Goal: Task Accomplishment & Management: Use online tool/utility

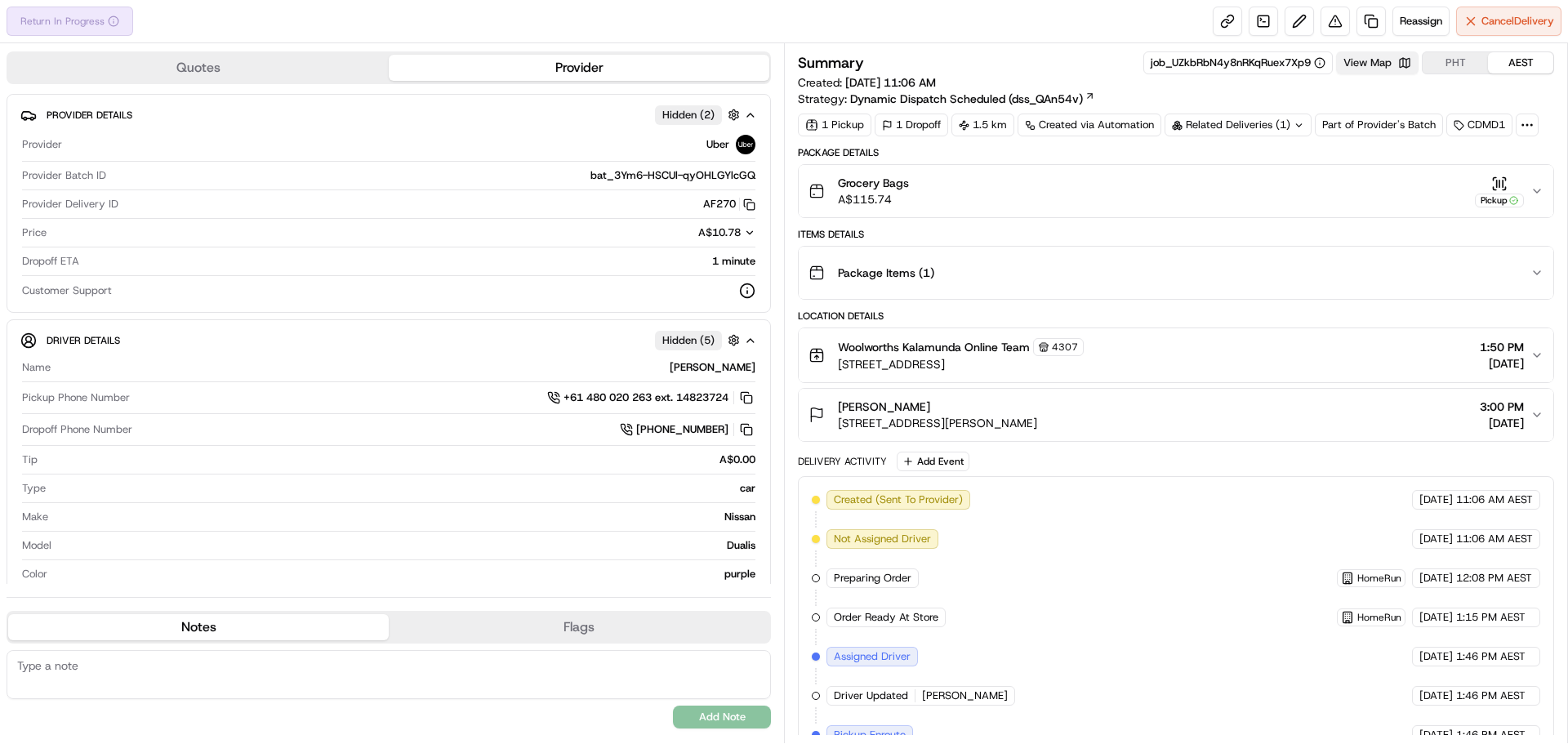
click at [1380, 65] on button "View Map" at bounding box center [1377, 63] width 82 height 23
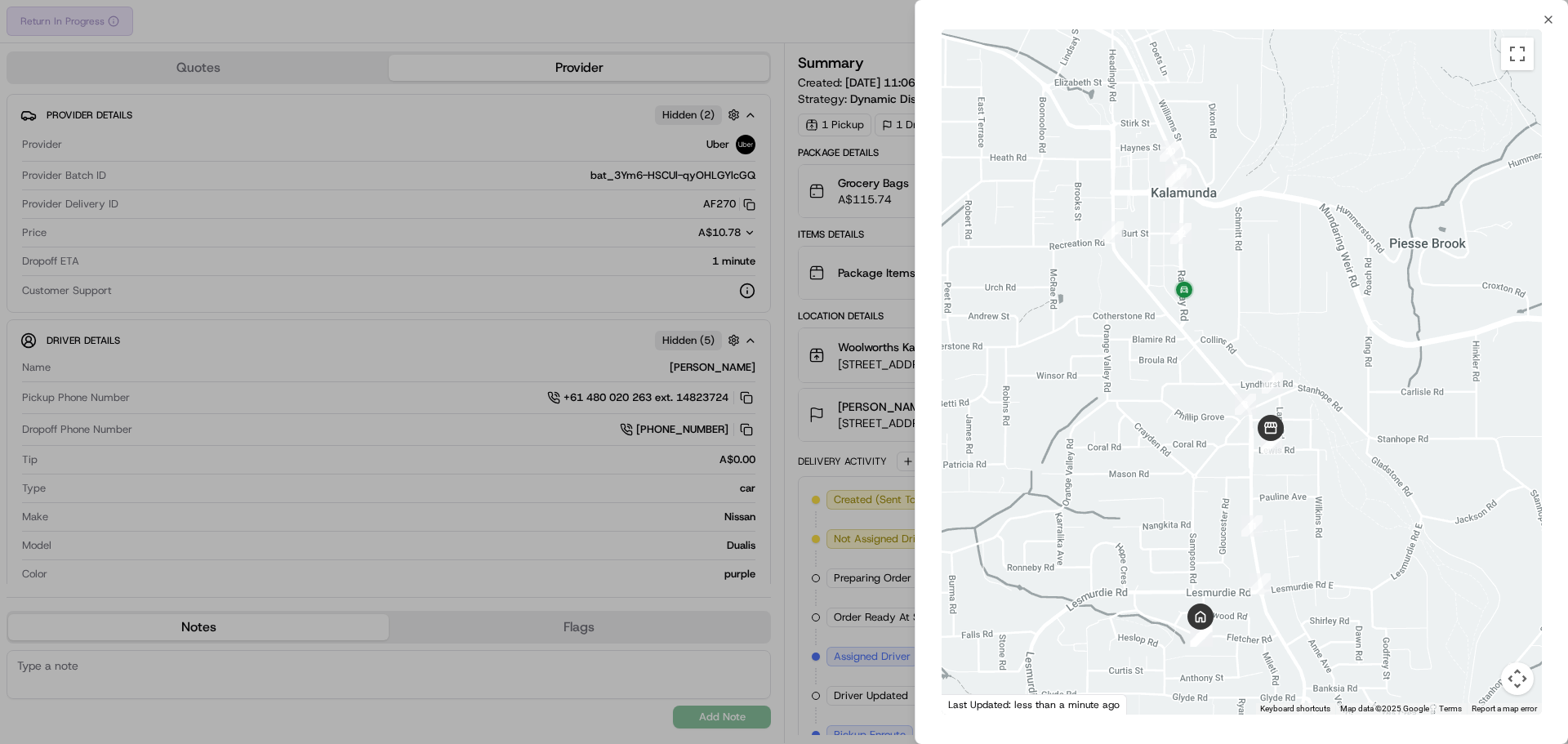
drag, startPoint x: 1278, startPoint y: 455, endPoint x: 1229, endPoint y: 258, distance: 203.0
click at [1229, 258] on div at bounding box center [1241, 372] width 600 height 685
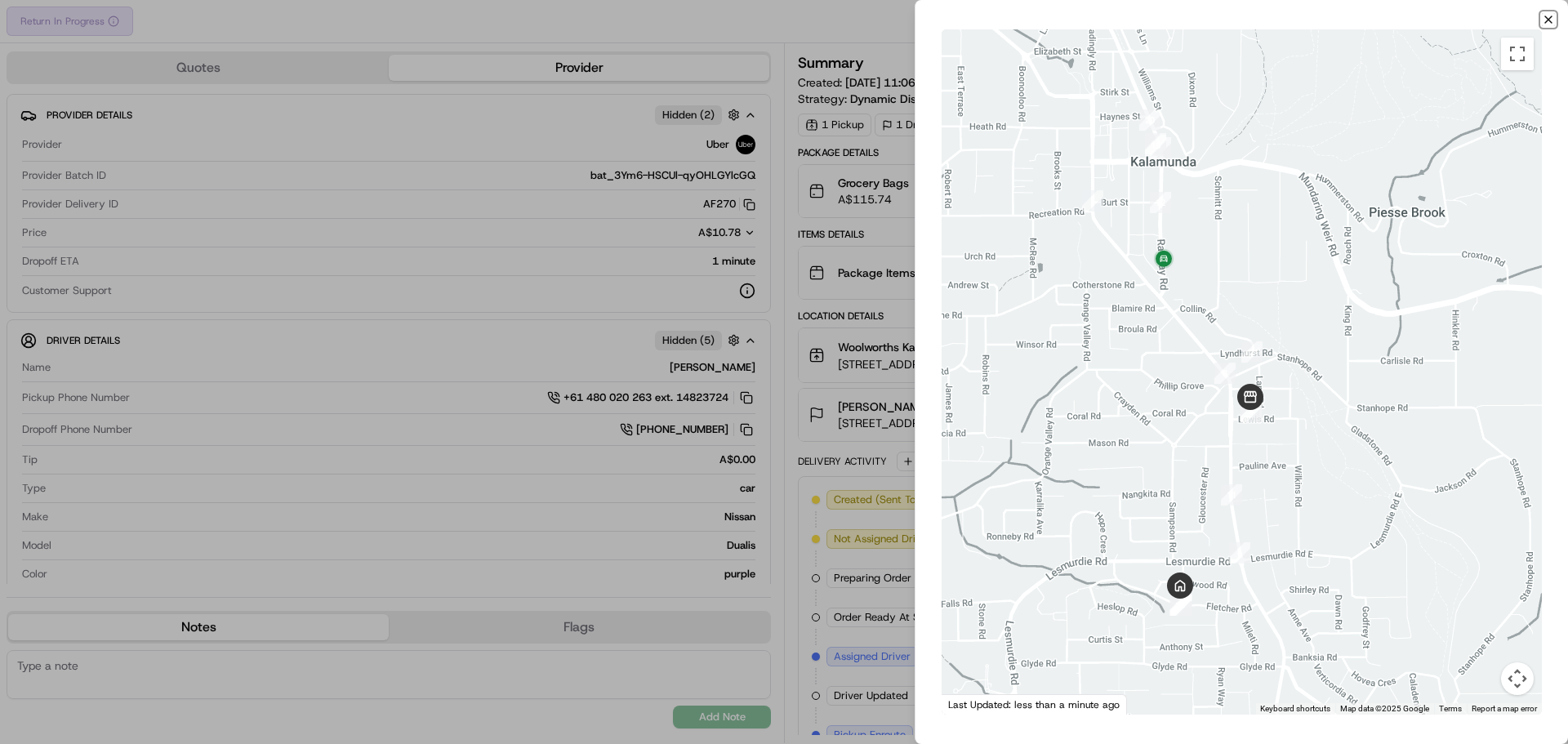
click at [1550, 15] on icon "button" at bounding box center [1548, 20] width 13 height 13
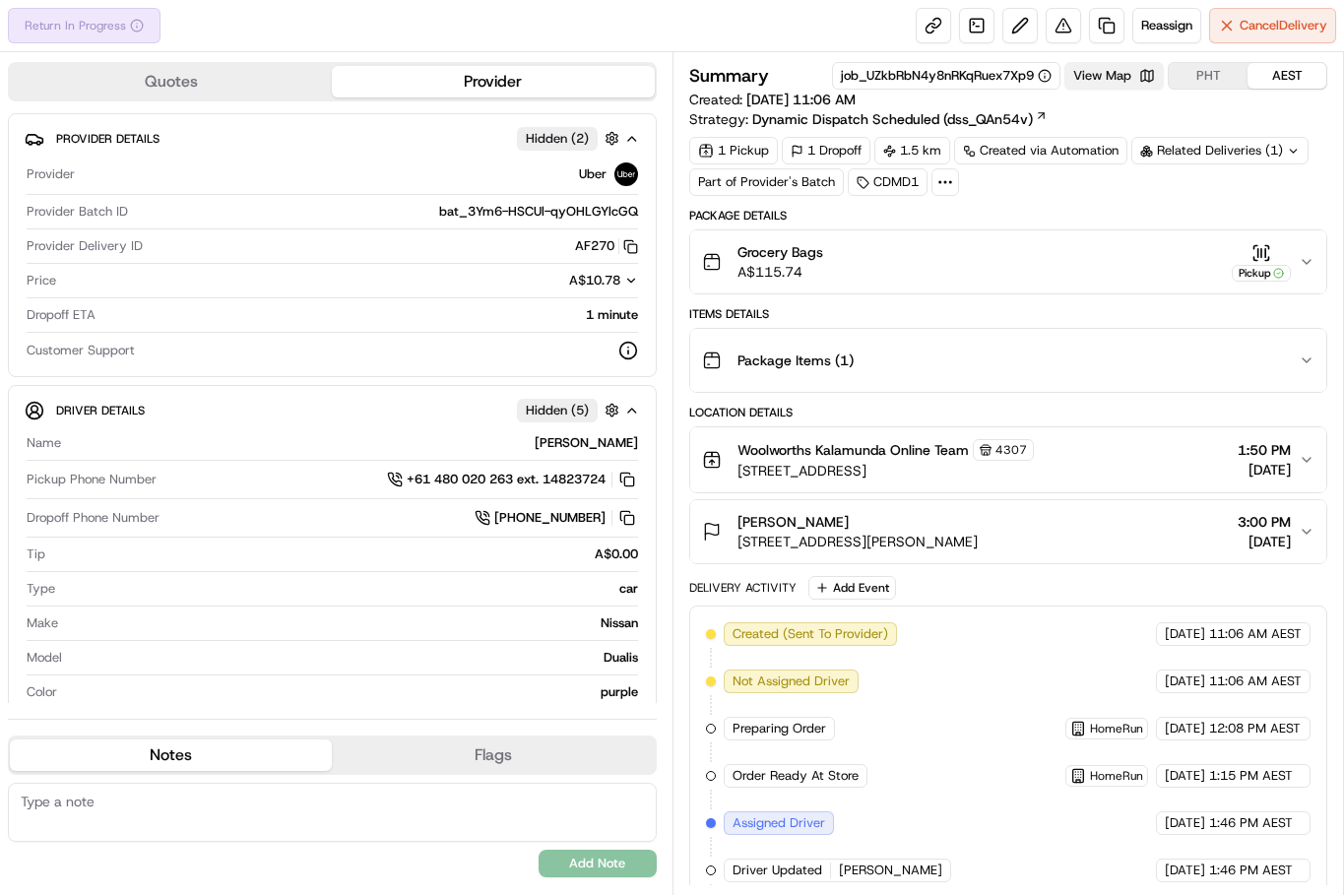
click at [1099, 88] on button "View Map" at bounding box center [1114, 75] width 99 height 28
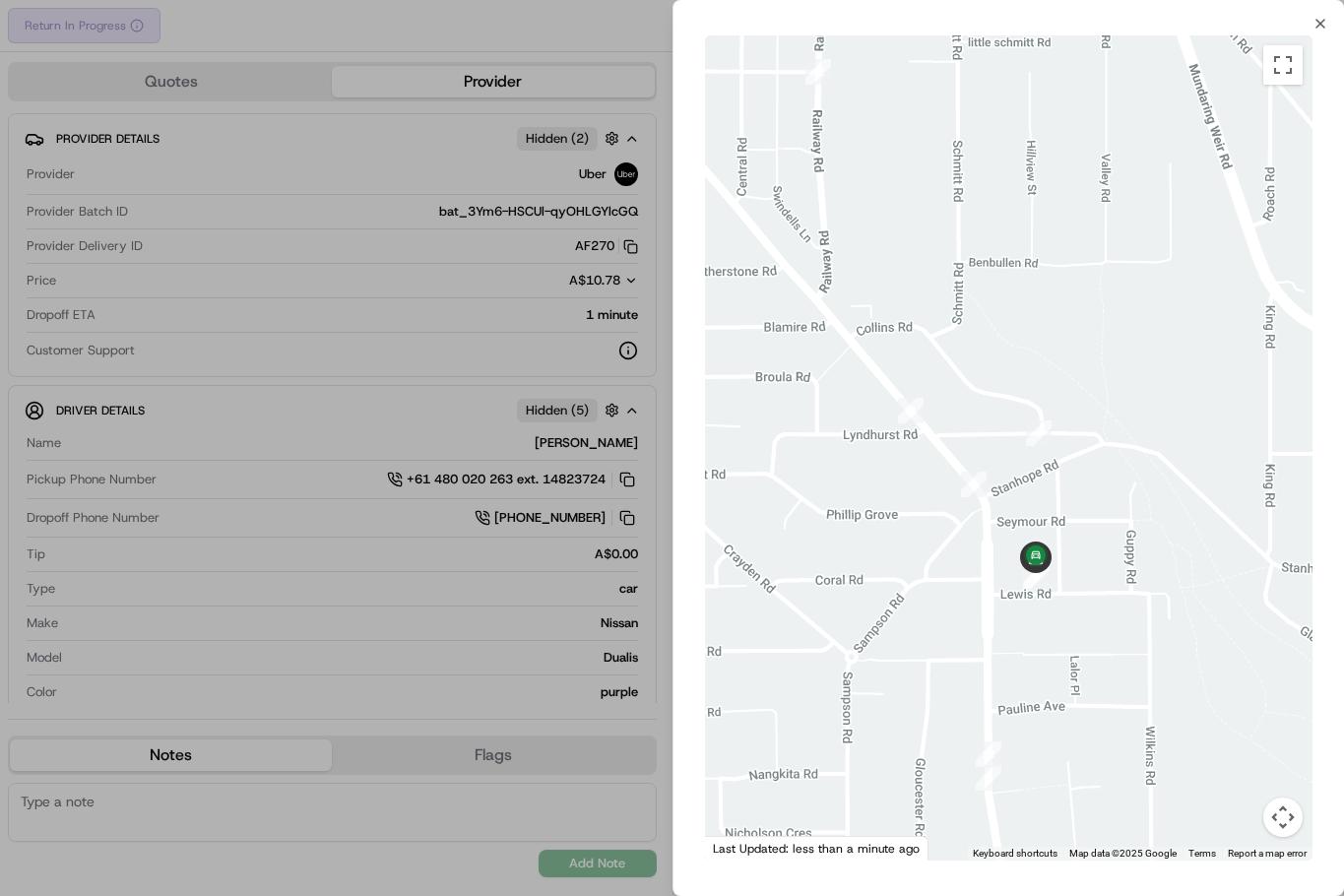
click at [1328, 23] on div "Close ← Move left → Move right ↑ Move up ↓ Move down + Zoom in - Zoom out Home …" at bounding box center [1009, 448] width 673 height 896
click at [1318, 22] on icon "button" at bounding box center [1320, 24] width 8 height 8
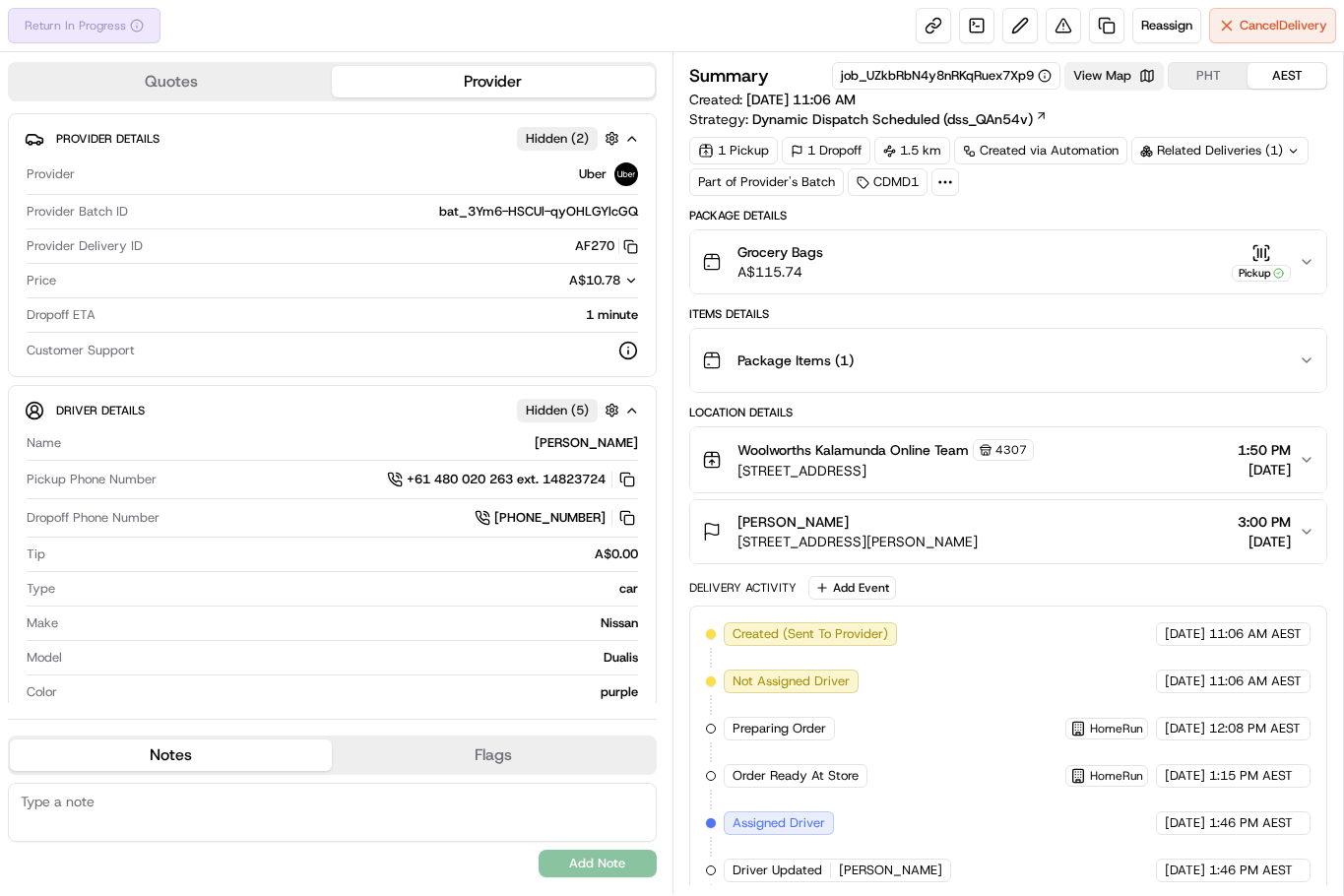
click at [1111, 77] on button "View Map" at bounding box center [1114, 75] width 99 height 28
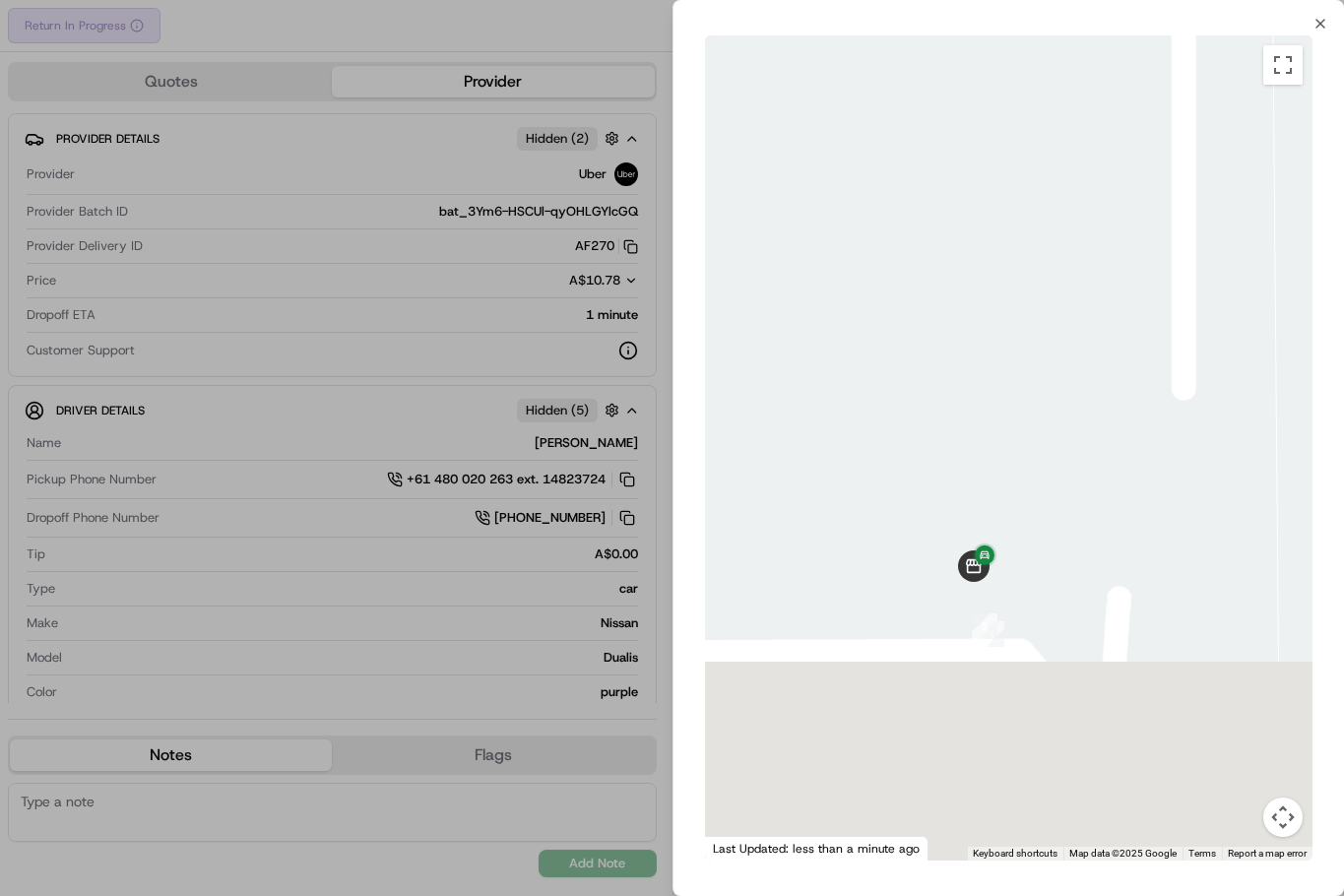
drag, startPoint x: 1114, startPoint y: 773, endPoint x: 1055, endPoint y: 416, distance: 361.8
click at [1055, 416] on div at bounding box center [1008, 448] width 608 height 825
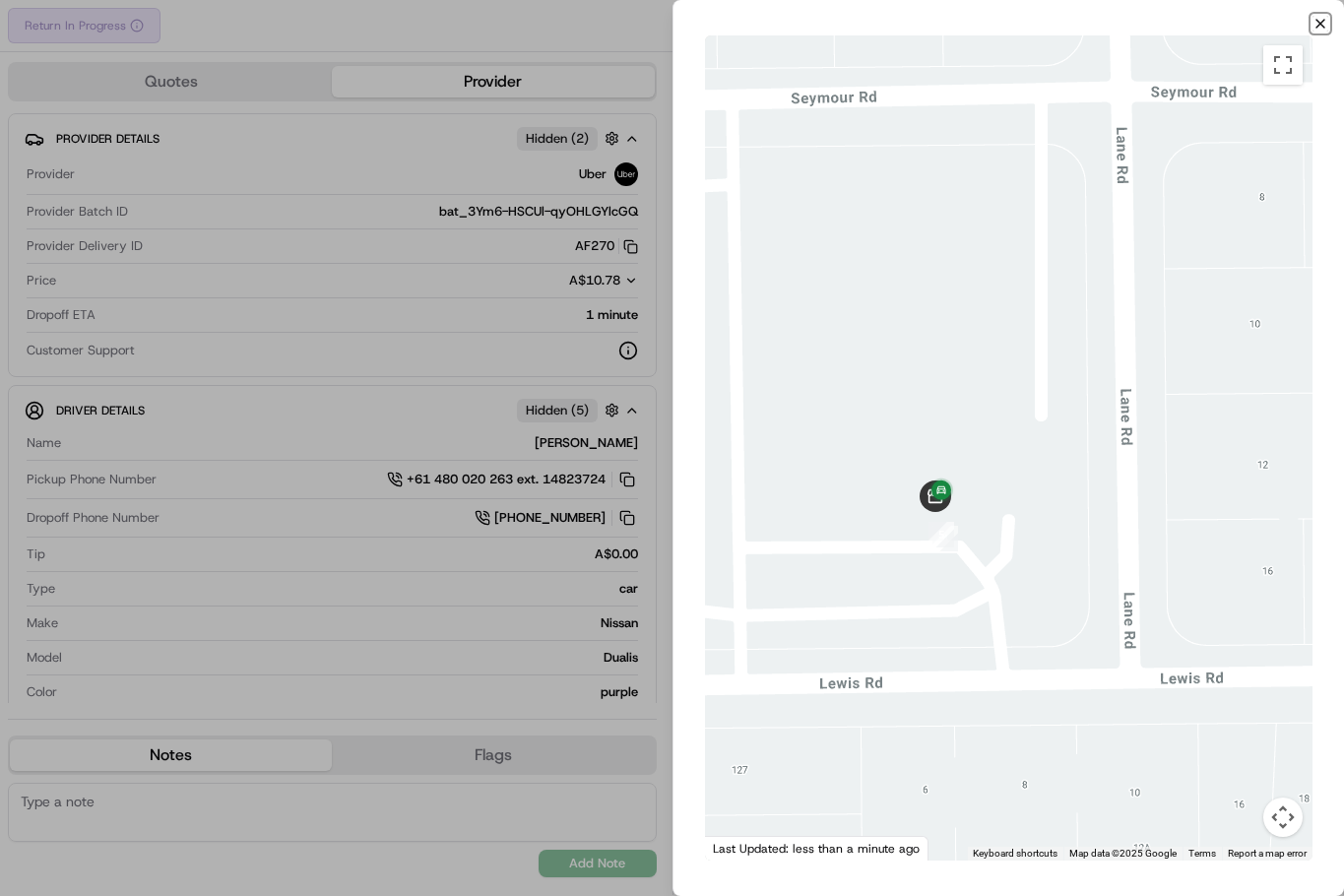
click at [1326, 30] on icon "button" at bounding box center [1320, 24] width 16 height 16
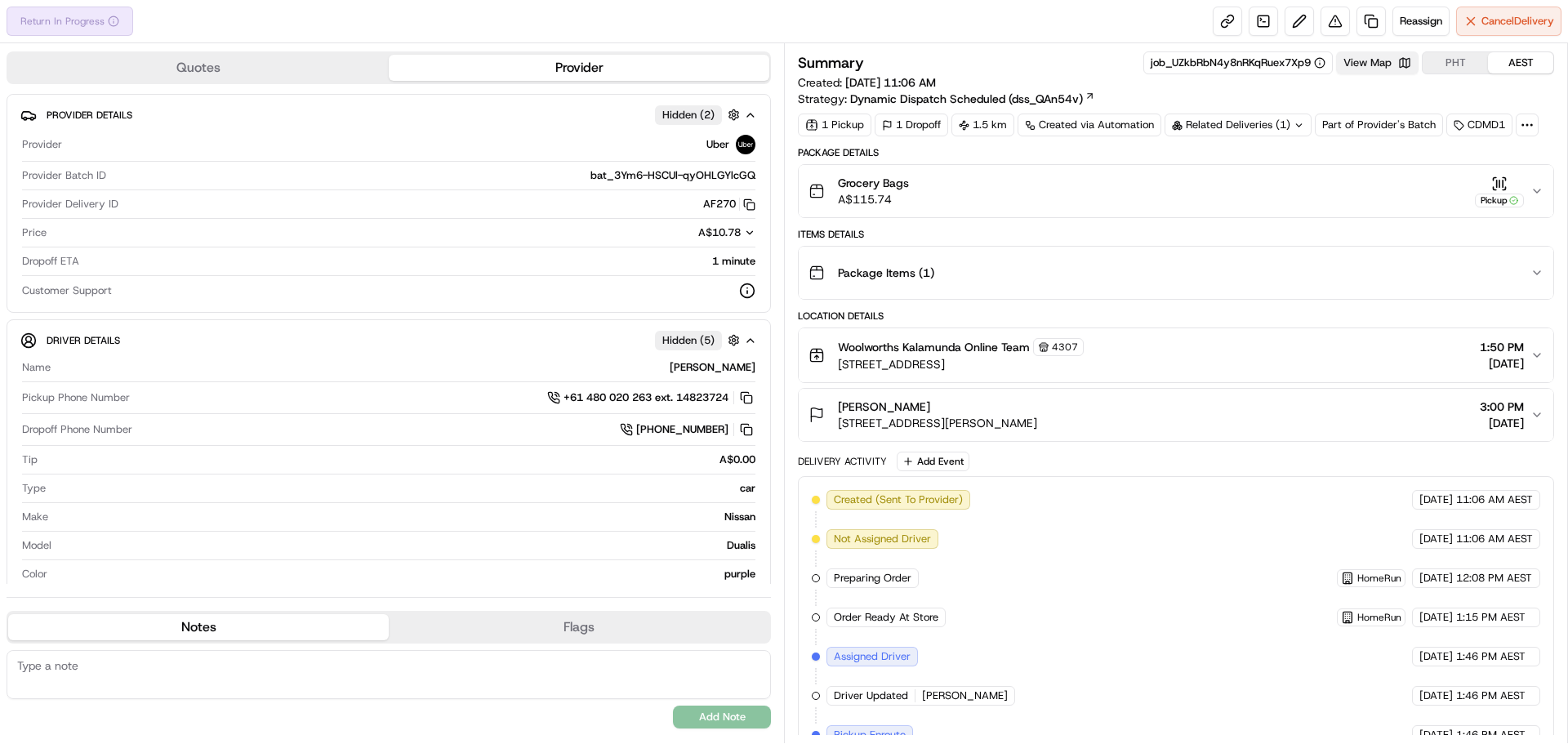
click at [1384, 70] on button "View Map" at bounding box center [1377, 63] width 82 height 23
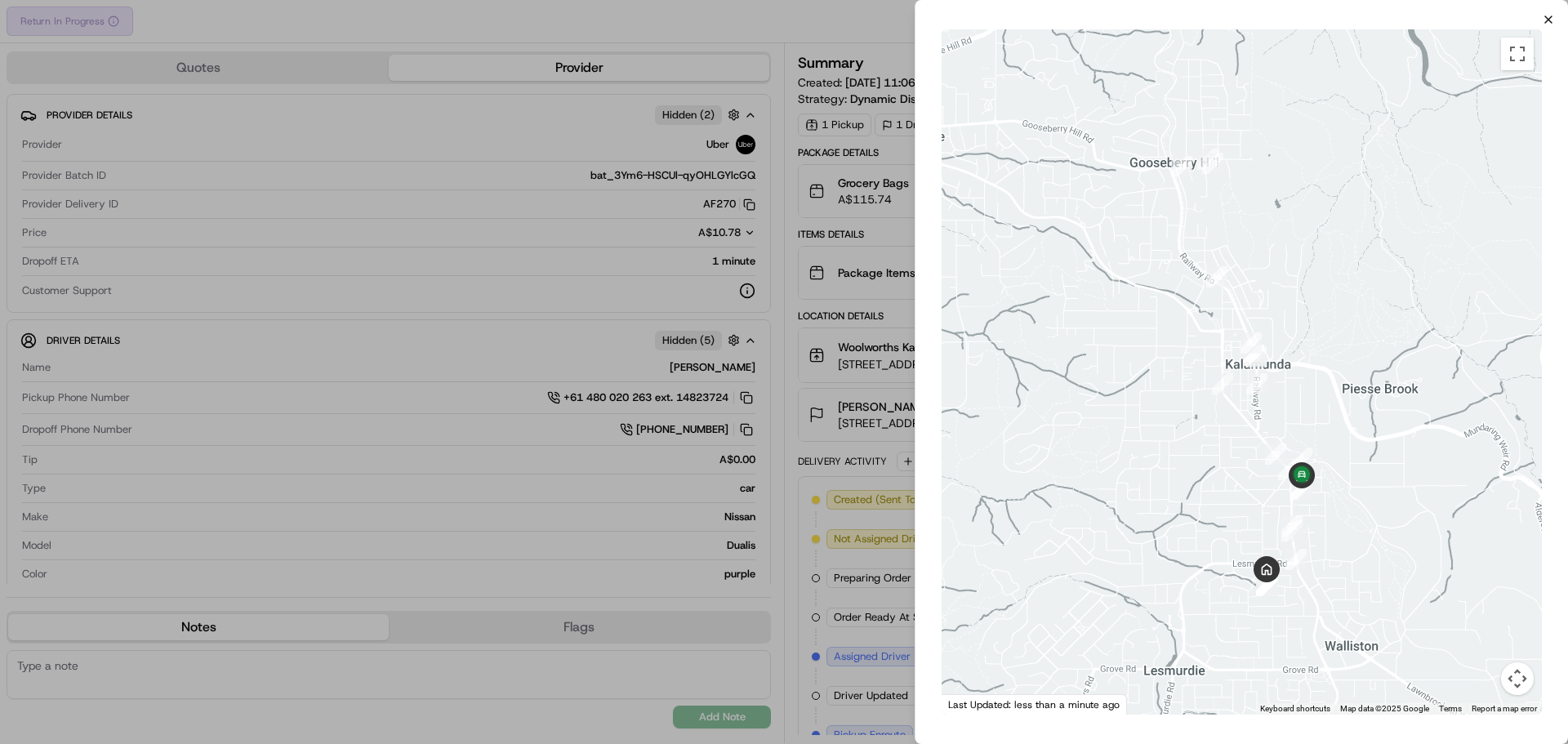
click at [1545, 16] on icon "button" at bounding box center [1548, 20] width 13 height 13
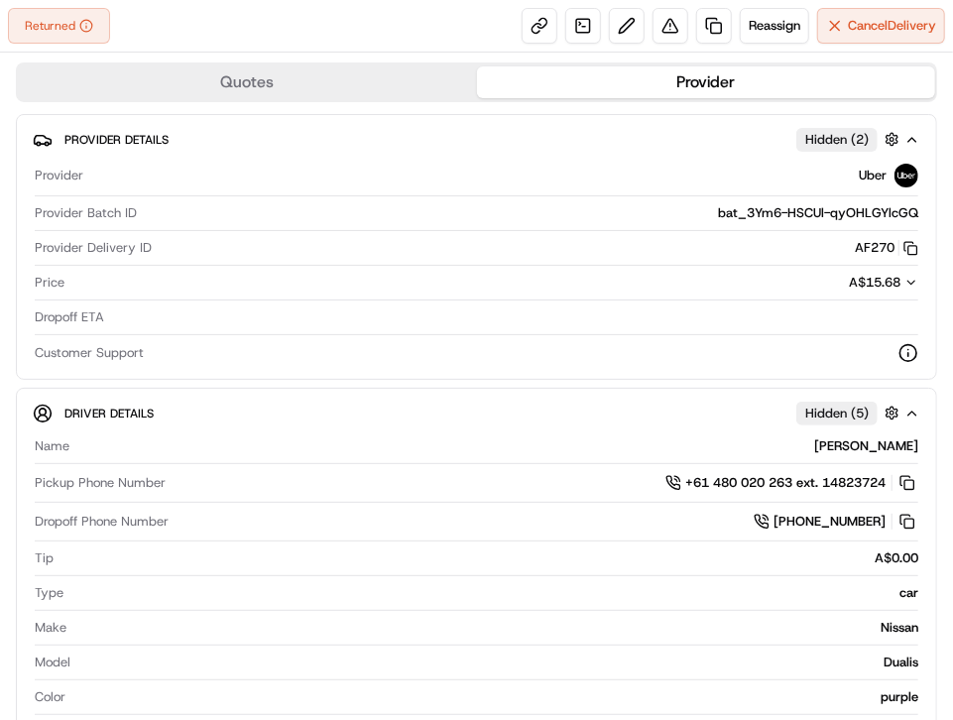
click at [187, 25] on div "Returned Reassign Cancel Delivery" at bounding box center [476, 26] width 953 height 53
click at [757, 31] on span "Reassign" at bounding box center [775, 26] width 52 height 18
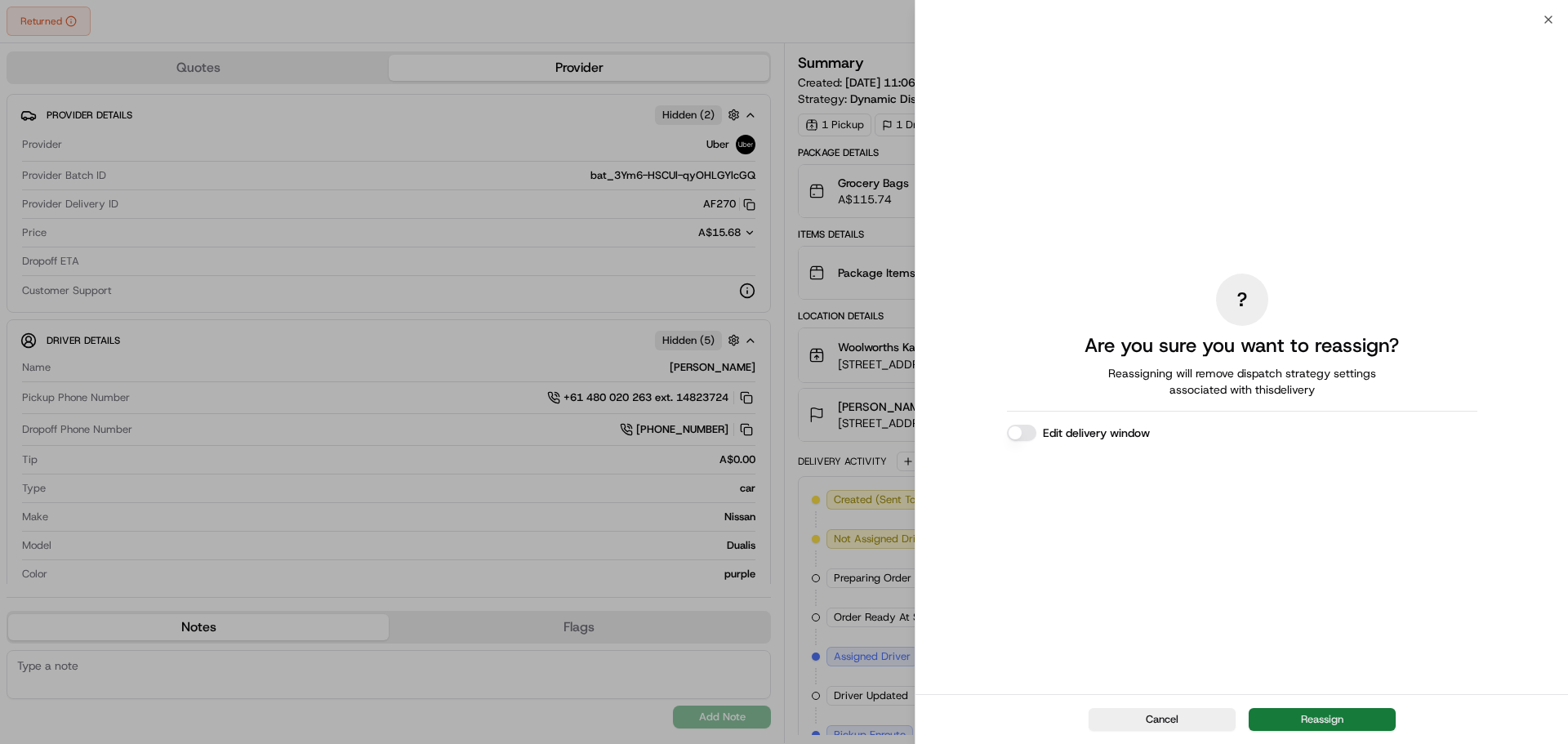
click at [1349, 712] on button "Reassign" at bounding box center [1322, 719] width 147 height 23
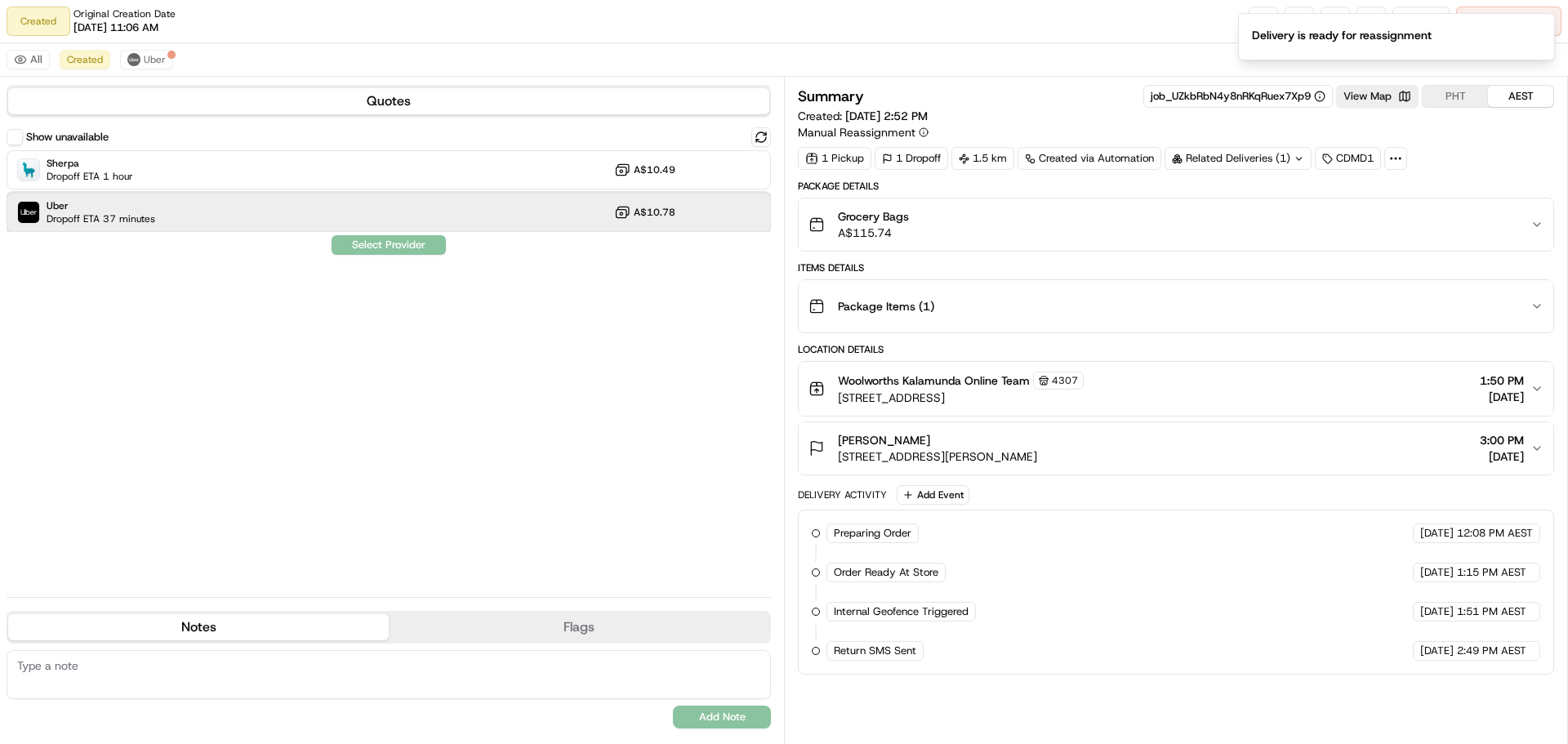
click at [224, 205] on div "Uber Dropoff ETA 37 minutes A$10.78" at bounding box center [389, 212] width 765 height 40
click at [389, 250] on button "Assign Provider" at bounding box center [389, 245] width 116 height 20
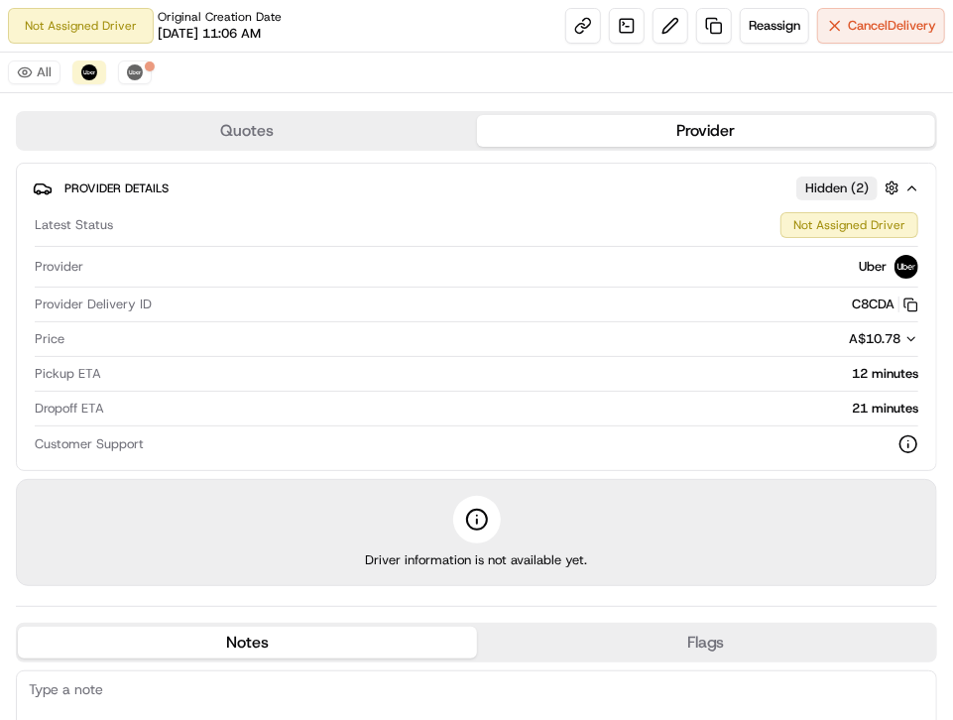
click at [144, 182] on span "Provider Details" at bounding box center [116, 189] width 104 height 16
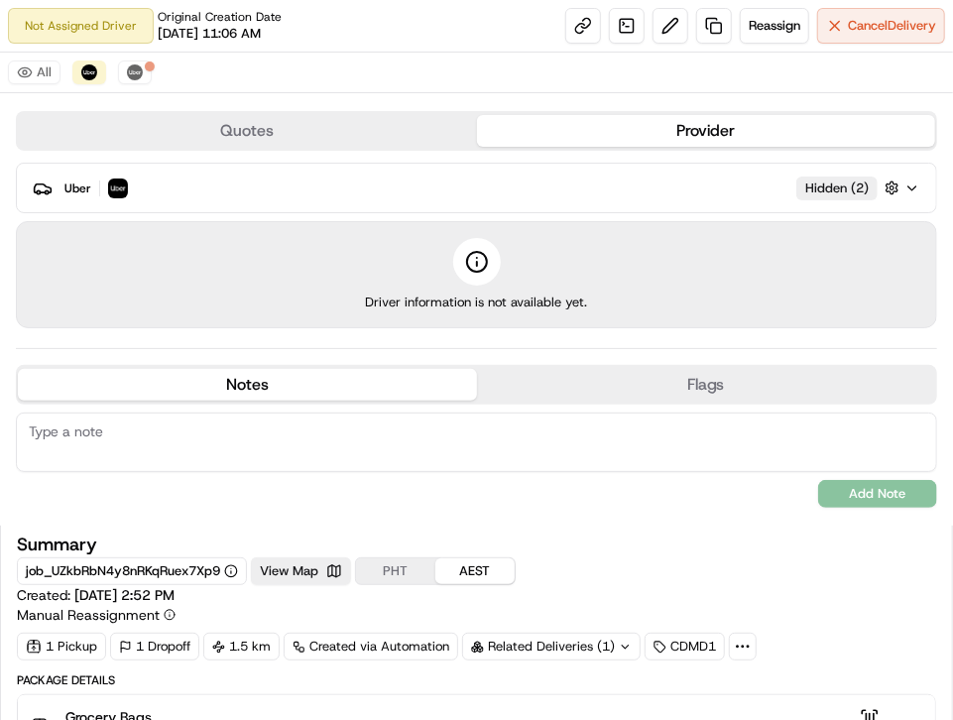
click at [337, 191] on div "Uber Hidden ( 2 )" at bounding box center [484, 188] width 840 height 25
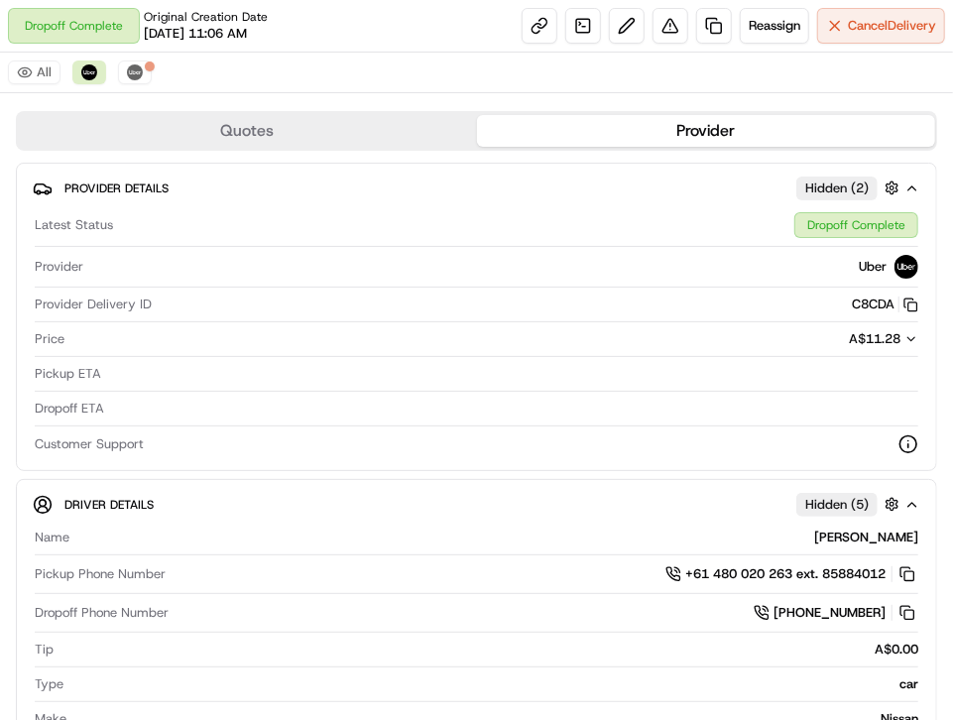
click at [199, 108] on div "Quotes Provider Provider Details Hidden ( 2 ) Latest Status Dropoff Complete Pr…" at bounding box center [476, 573] width 953 height 945
